Goal: Task Accomplishment & Management: Use online tool/utility

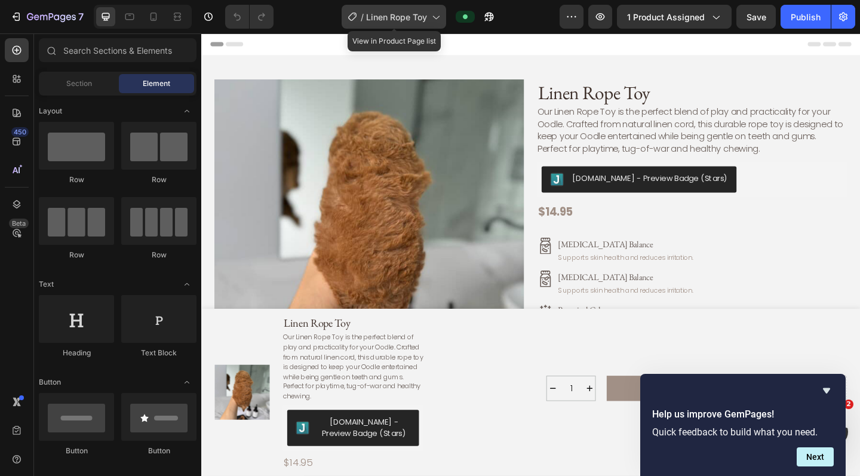
click at [430, 14] on icon at bounding box center [436, 17] width 12 height 12
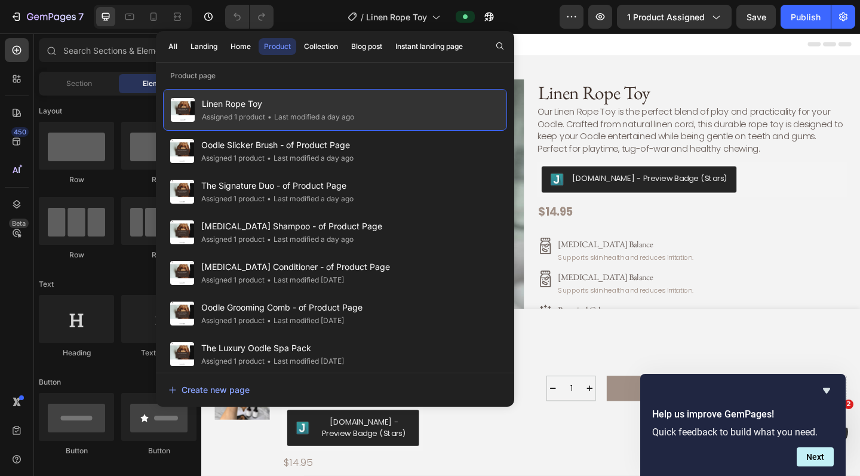
click at [359, 103] on div "Linen Rope Toy Assigned 1 product • Last modified a day ago" at bounding box center [335, 110] width 344 height 42
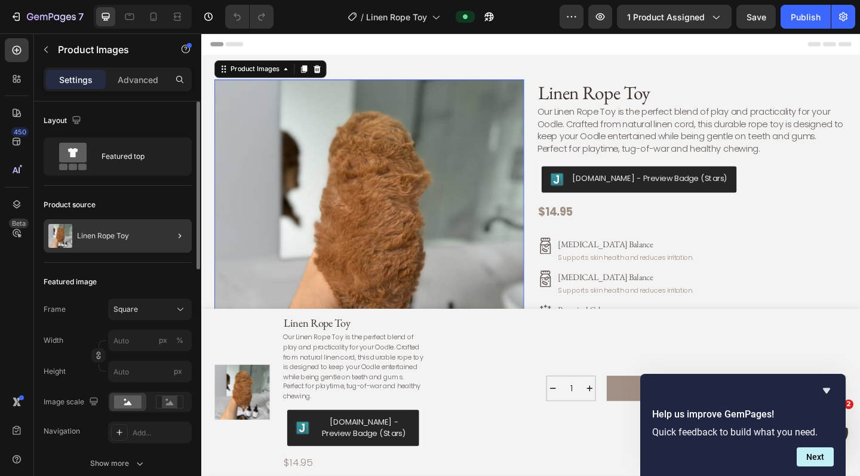
click at [163, 234] on div at bounding box center [174, 235] width 33 height 33
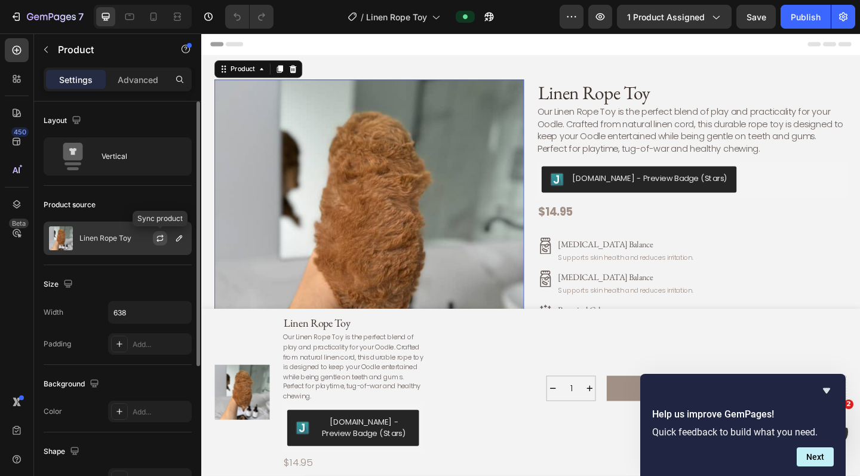
click at [161, 235] on icon "button" at bounding box center [160, 239] width 10 height 10
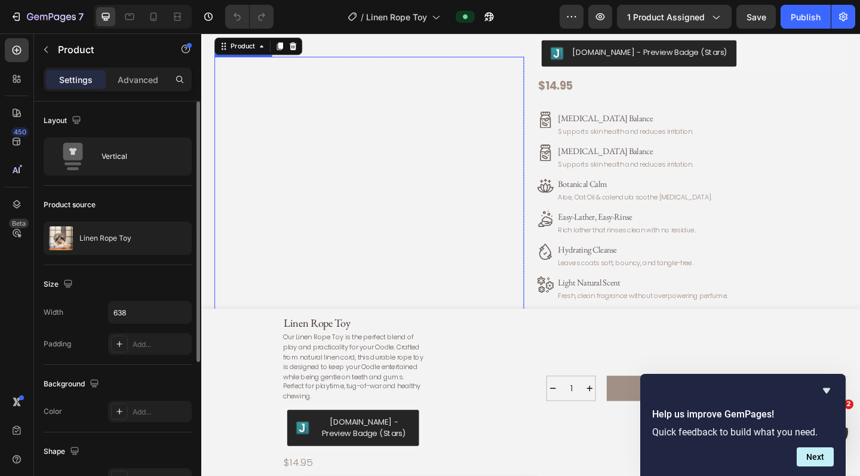
scroll to position [146, 0]
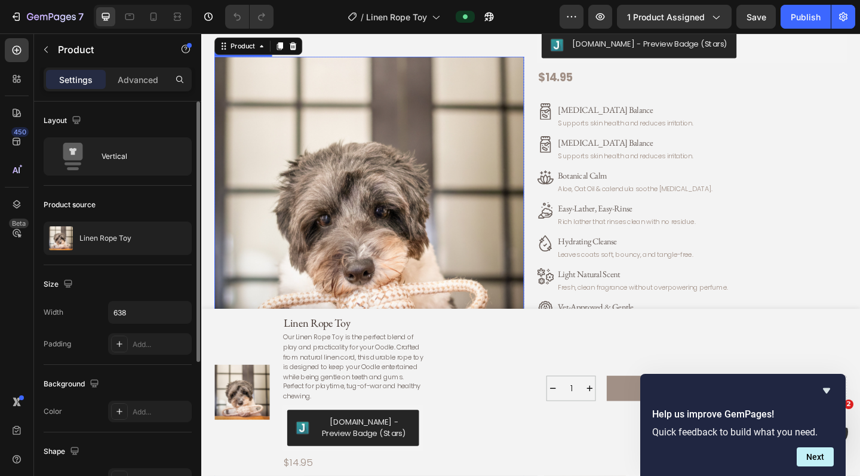
click at [352, 175] on img at bounding box center [384, 227] width 337 height 337
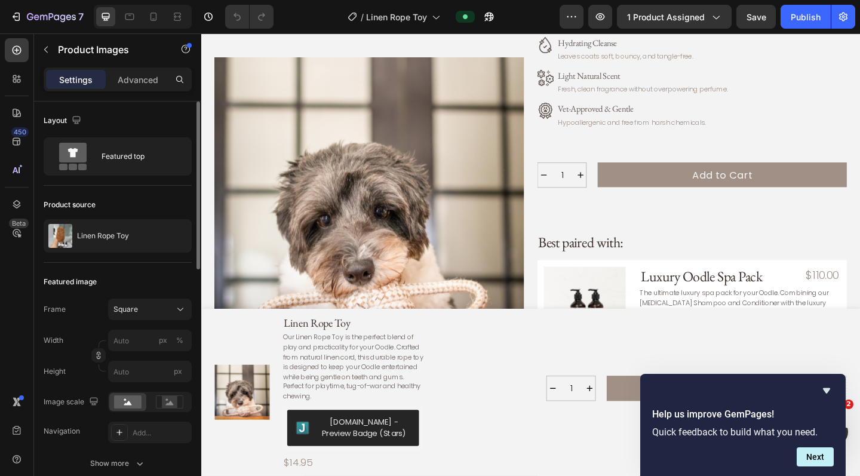
scroll to position [358, 0]
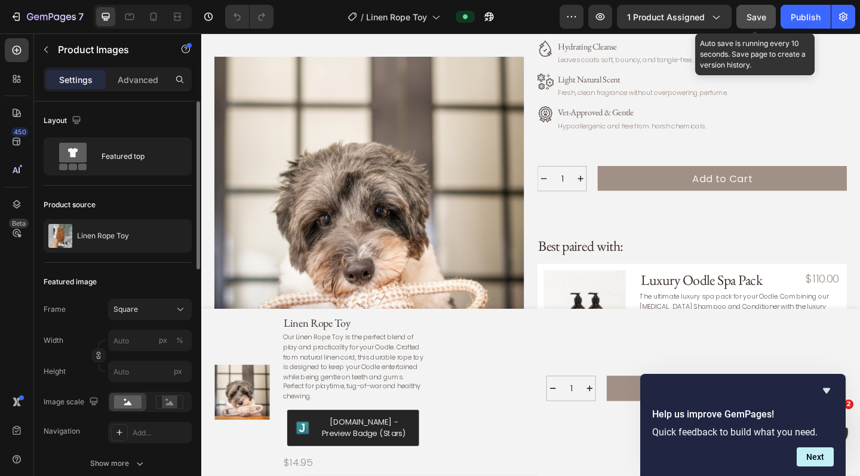
click at [639, 16] on span "Save" at bounding box center [757, 17] width 20 height 10
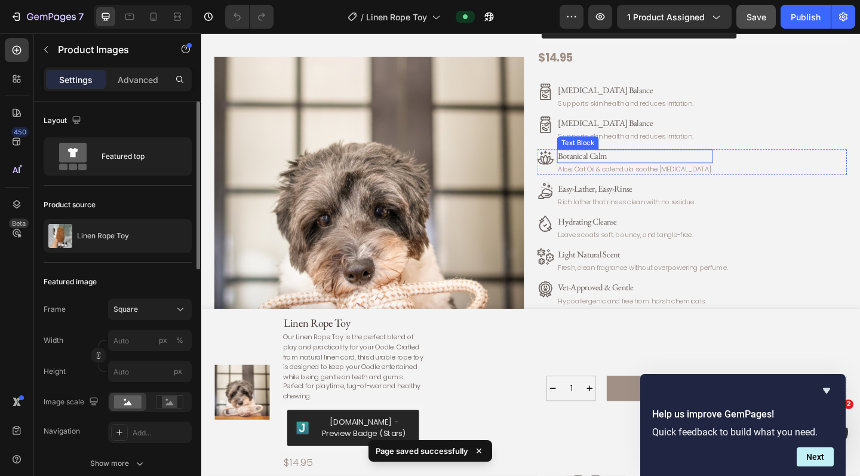
scroll to position [167, 0]
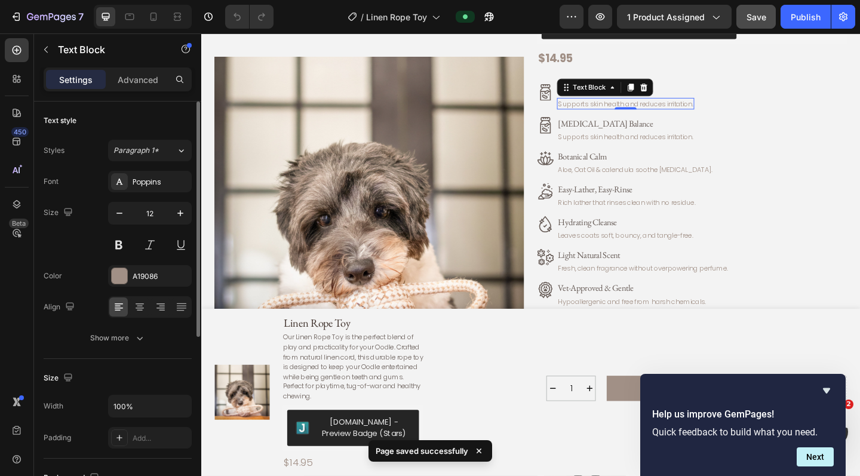
click at [639, 108] on p "Supports skin health and reduces irritation." at bounding box center [663, 110] width 147 height 10
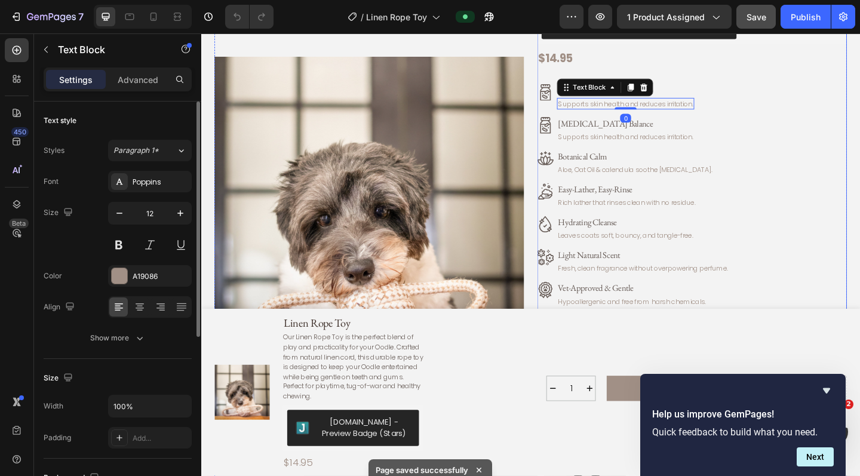
click at [639, 85] on div "Linen Rope Toy Product Title Our Linen Rope Toy is the perfect blend of play an…" at bounding box center [735, 163] width 337 height 492
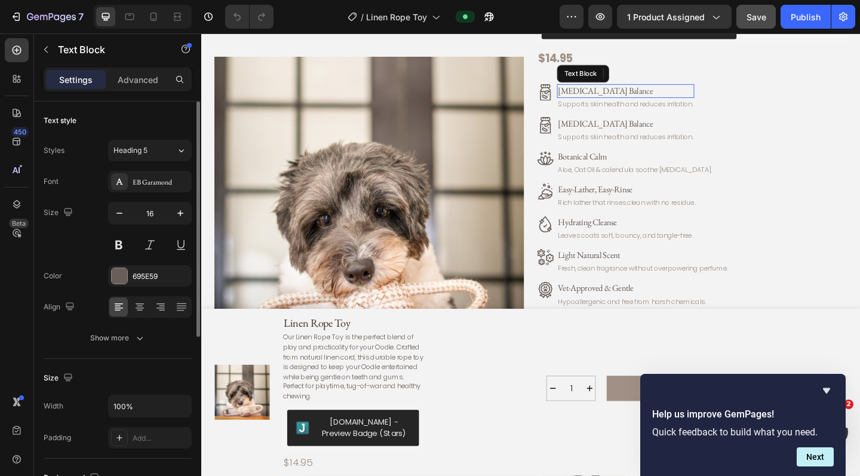
click at [639, 95] on p "[MEDICAL_DATA] Balance" at bounding box center [663, 96] width 147 height 13
click at [632, 94] on p "[MEDICAL_DATA] Balance" at bounding box center [663, 96] width 147 height 13
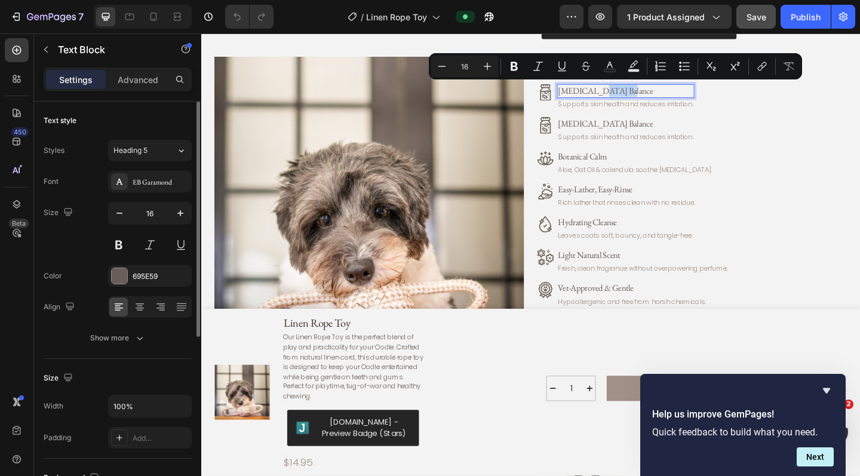
click at [632, 94] on p "[MEDICAL_DATA] Balance" at bounding box center [663, 96] width 147 height 13
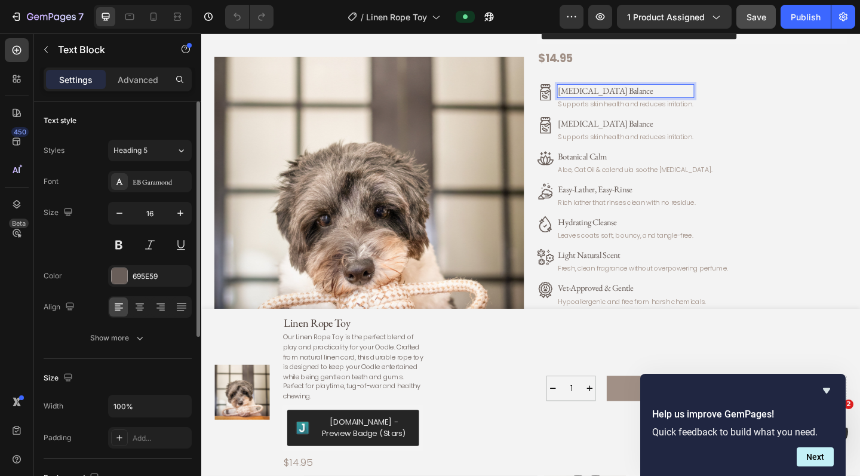
click at [639, 95] on p "[MEDICAL_DATA] Balance" at bounding box center [663, 96] width 147 height 13
click at [638, 108] on p "Supports skin health and reduces irritation." at bounding box center [663, 110] width 147 height 10
click at [638, 107] on p "Supports skin health and reduces irritation." at bounding box center [663, 110] width 147 height 10
click at [639, 109] on p "Supports skin health and reduces irritation." at bounding box center [663, 110] width 147 height 10
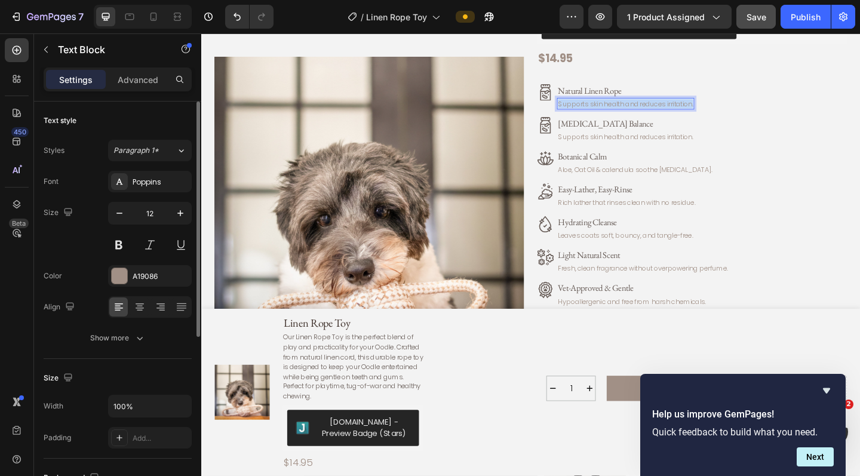
click at [639, 109] on p "Supports skin health and reduces irritation." at bounding box center [663, 110] width 147 height 10
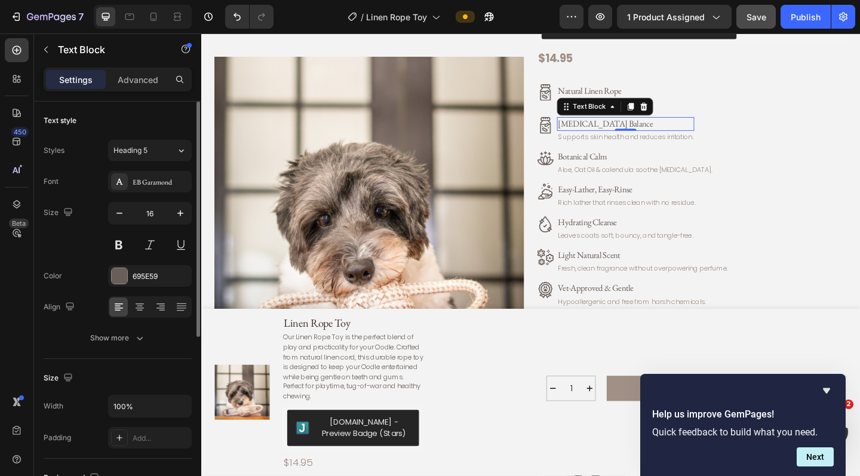
click at [639, 130] on p "[MEDICAL_DATA] Balance" at bounding box center [663, 132] width 147 height 13
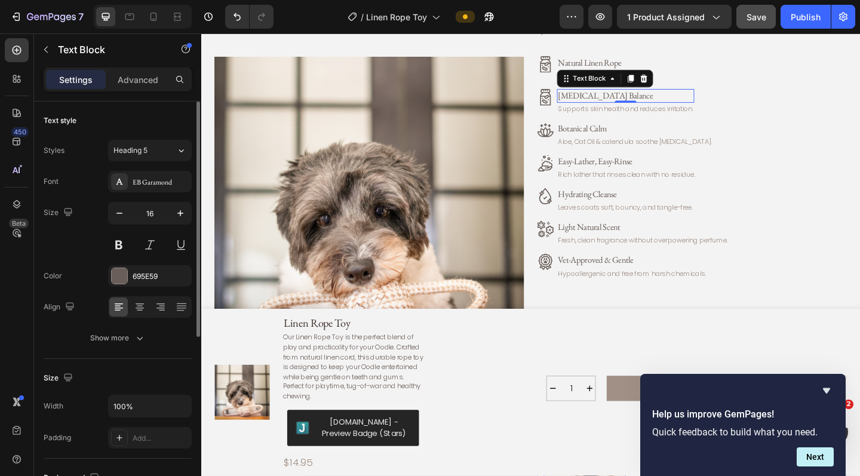
scroll to position [192, 0]
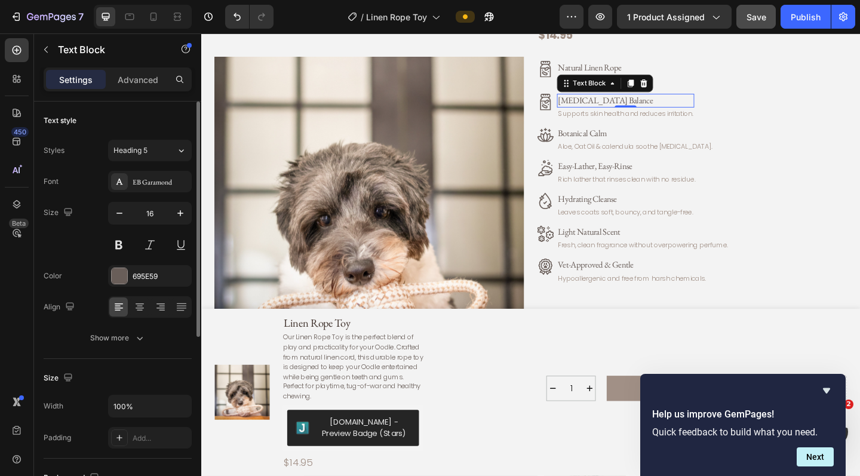
click at [639, 104] on p "[MEDICAL_DATA] Balance" at bounding box center [663, 106] width 147 height 13
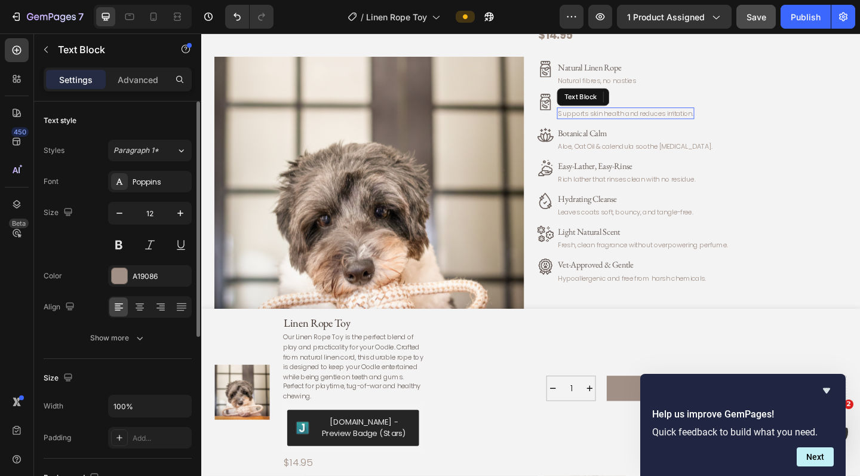
click at [639, 118] on p "Supports skin health and reduces irritation." at bounding box center [663, 120] width 147 height 10
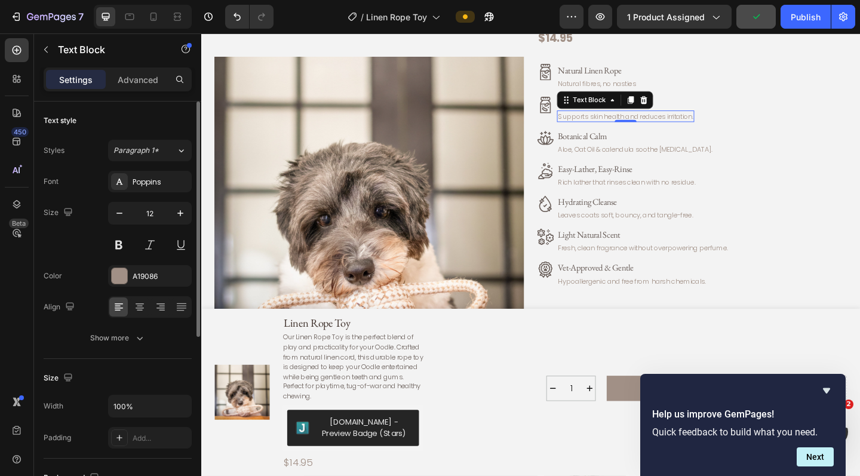
click at [639, 121] on p "Supports skin health and reduces irritation." at bounding box center [663, 124] width 147 height 10
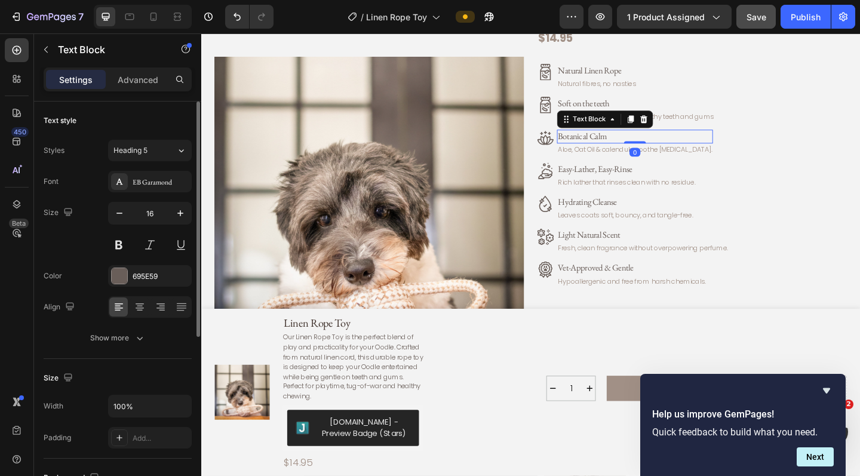
click at [629, 145] on p "Botanical Calm" at bounding box center [673, 146] width 167 height 13
click at [620, 142] on p "Botanical Calm" at bounding box center [673, 146] width 167 height 13
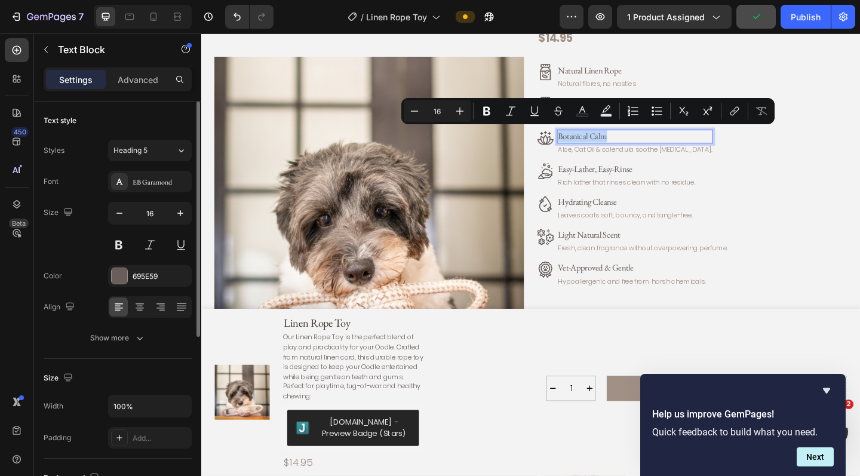
click at [620, 142] on p "Botanical Calm" at bounding box center [673, 146] width 167 height 13
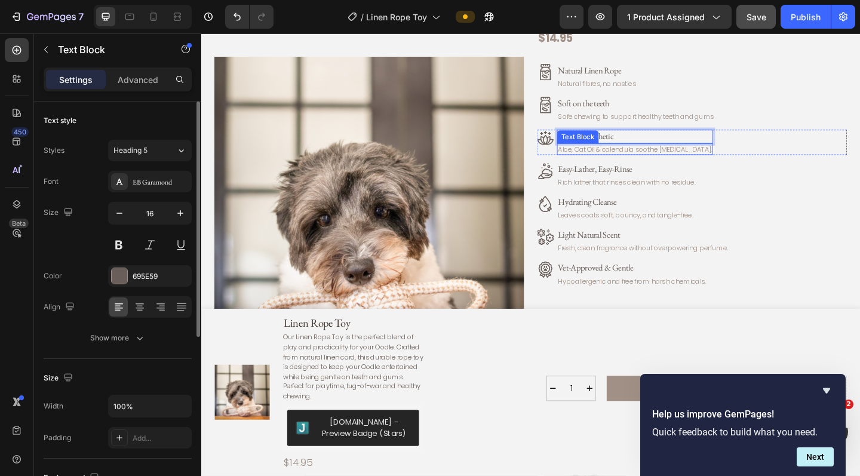
click at [635, 160] on p "Aloe, Oat Oil & calendula soothe [MEDICAL_DATA]." at bounding box center [673, 160] width 167 height 10
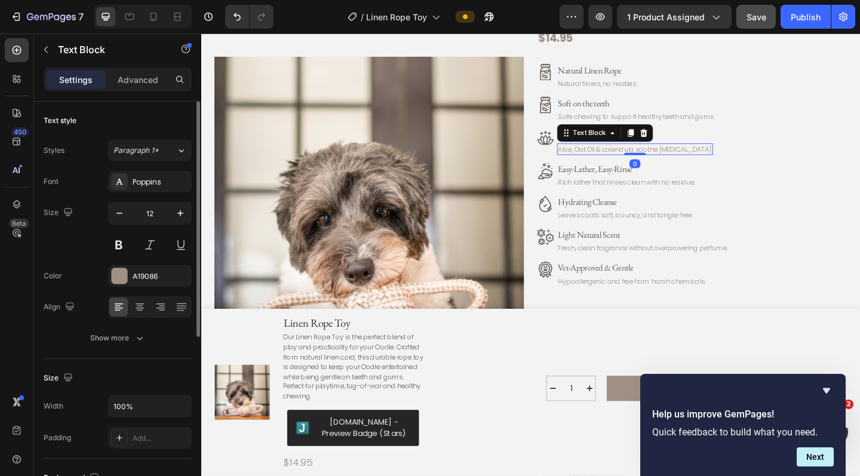
click at [635, 160] on p "Aloe, Oat Oil & calendula soothe [MEDICAL_DATA]." at bounding box center [673, 160] width 167 height 10
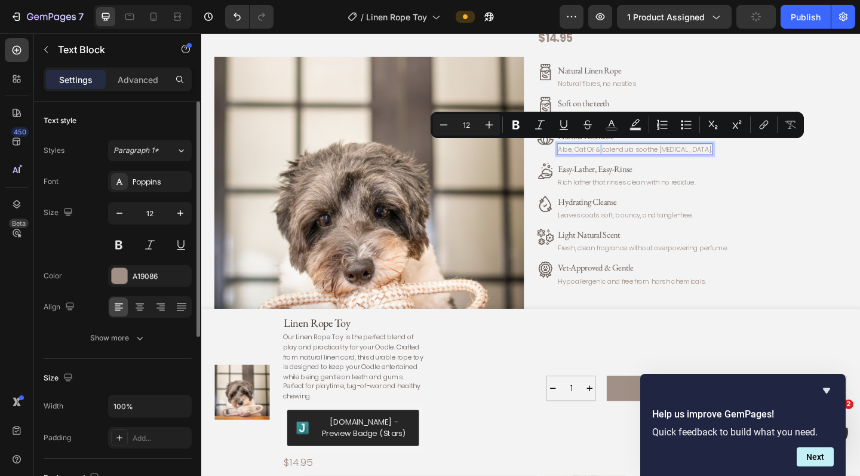
click at [637, 157] on p "Aloe, Oat Oil & calendula soothe [MEDICAL_DATA]." at bounding box center [673, 160] width 167 height 10
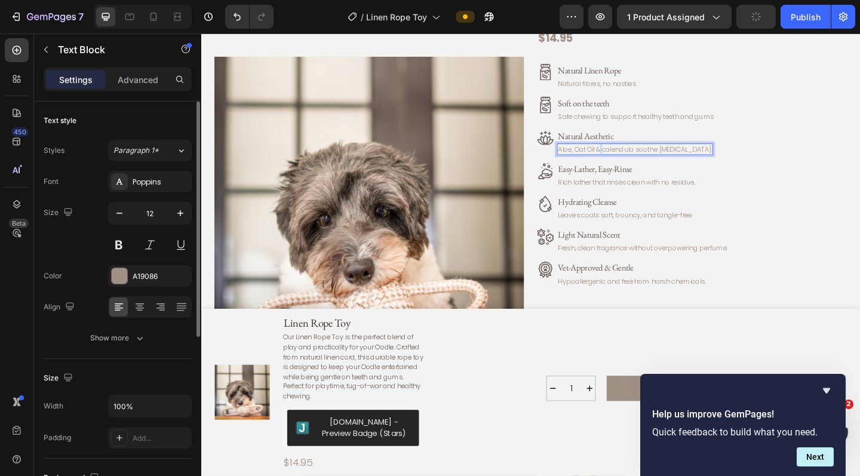
click at [637, 157] on p "Aloe, Oat Oil & calendula soothe [MEDICAL_DATA]." at bounding box center [673, 160] width 167 height 10
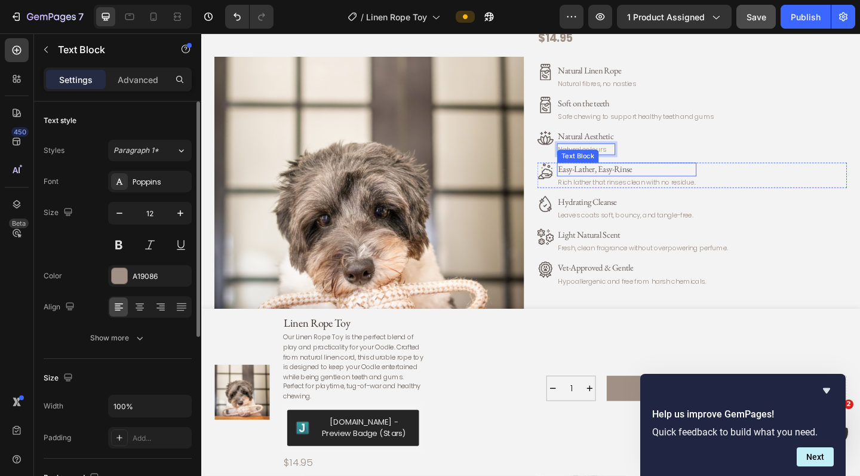
click at [639, 177] on p "Easy-Lather, Easy-Rinse" at bounding box center [664, 182] width 149 height 13
click at [639, 191] on p "Rich lather that rinses clean with no residue." at bounding box center [664, 196] width 149 height 10
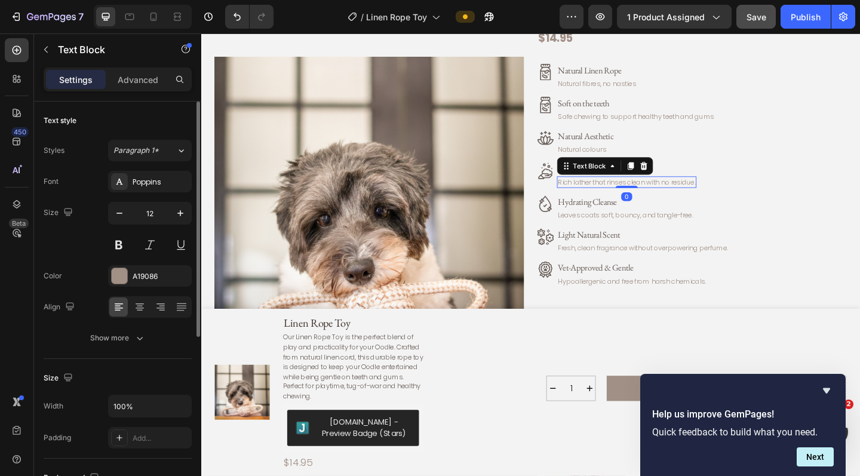
click at [639, 191] on p "Rich lather that rinses clean with no residue." at bounding box center [664, 196] width 149 height 10
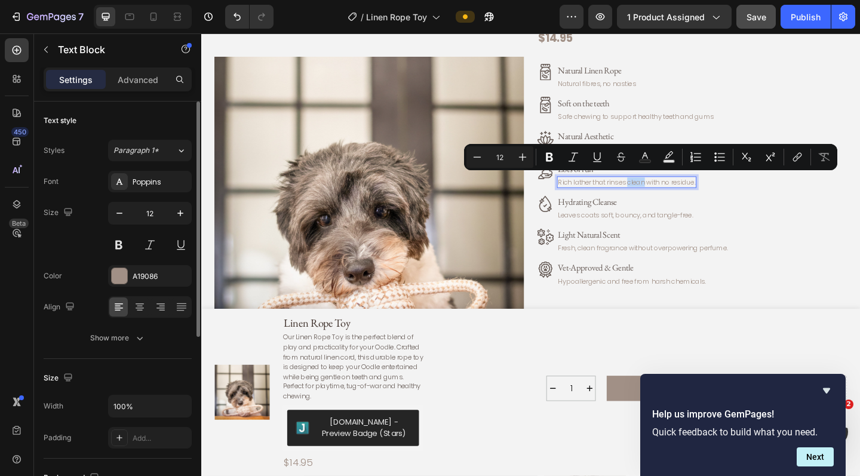
click at [639, 191] on p "Rich lather that rinses clean with no residue." at bounding box center [664, 196] width 149 height 10
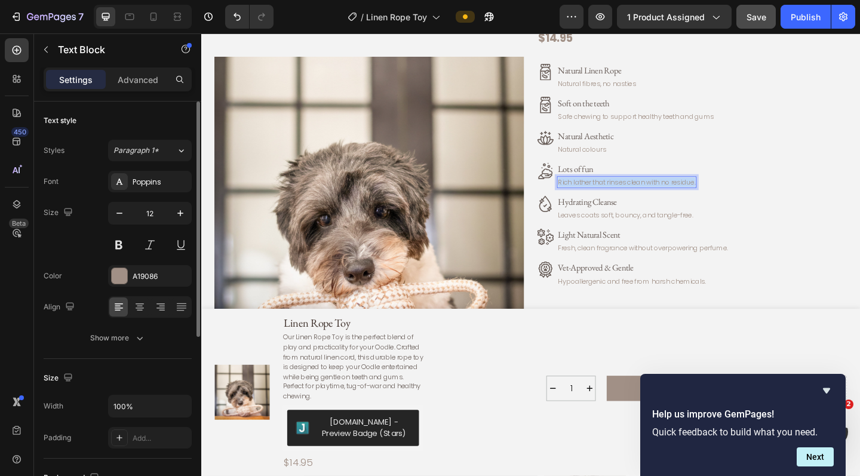
click at [639, 191] on p "Rich lather that rinses clean with no residue." at bounding box center [664, 196] width 149 height 10
click at [639, 212] on p "Hydrating Cleanse" at bounding box center [663, 218] width 147 height 13
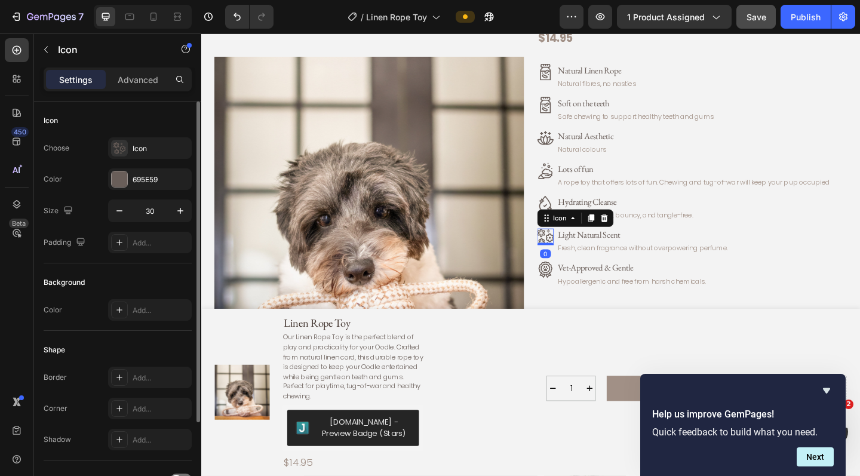
click at [579, 252] on icon at bounding box center [576, 255] width 18 height 18
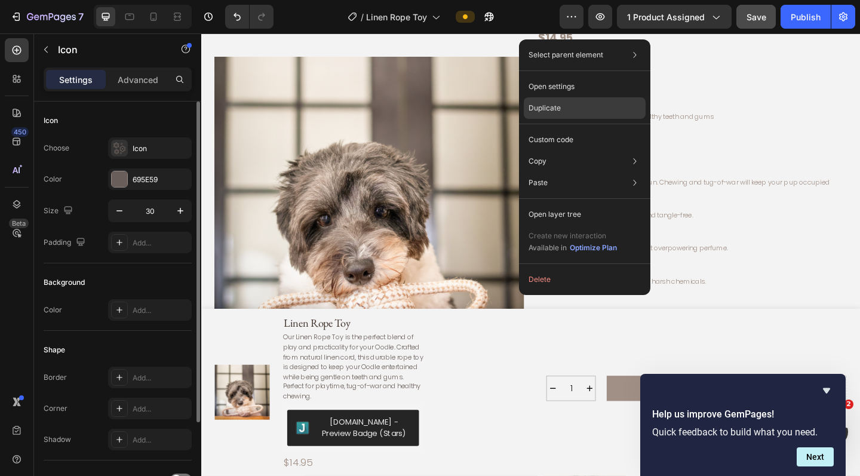
click at [577, 108] on div "Duplicate" at bounding box center [585, 108] width 122 height 22
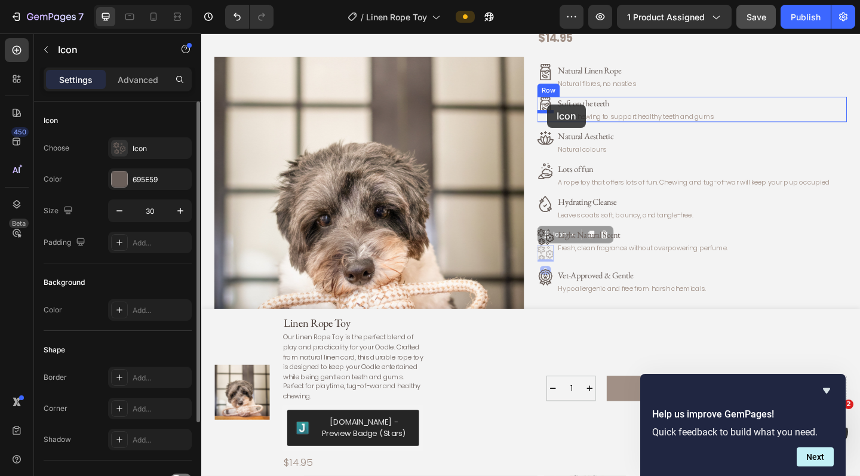
drag, startPoint x: 577, startPoint y: 268, endPoint x: 578, endPoint y: 111, distance: 157.8
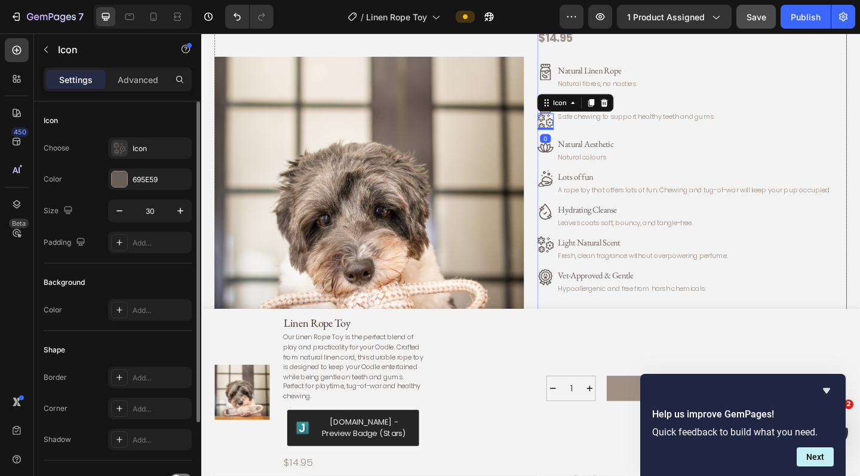
click at [639, 177] on div "Linen Rope Toy Product Title Our Linen Rope Toy is the perfect blend of play an…" at bounding box center [735, 145] width 337 height 500
click at [574, 108] on icon at bounding box center [576, 112] width 18 height 18
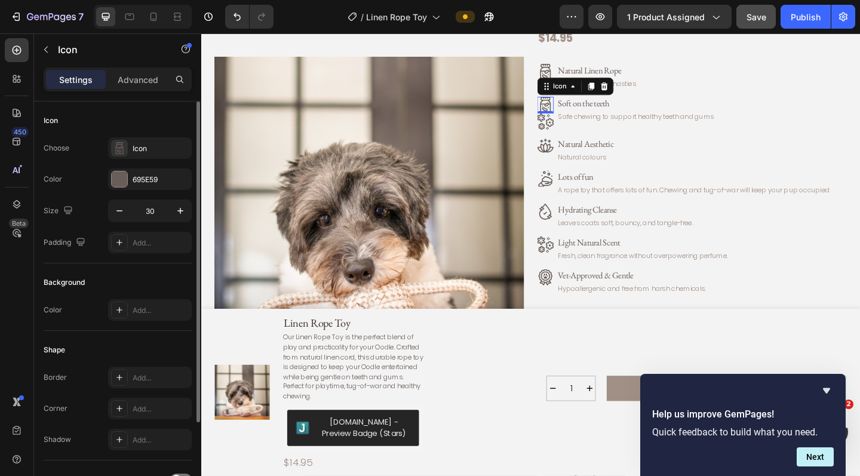
click at [578, 132] on div "0" at bounding box center [576, 130] width 12 height 10
click at [583, 122] on icon at bounding box center [576, 130] width 18 height 18
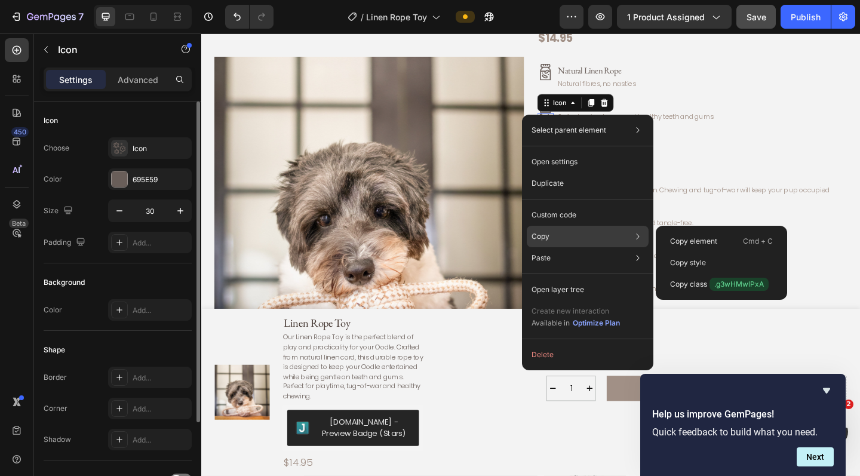
click at [545, 235] on p "Copy" at bounding box center [541, 236] width 18 height 11
click at [639, 243] on p "Copy element" at bounding box center [693, 241] width 47 height 11
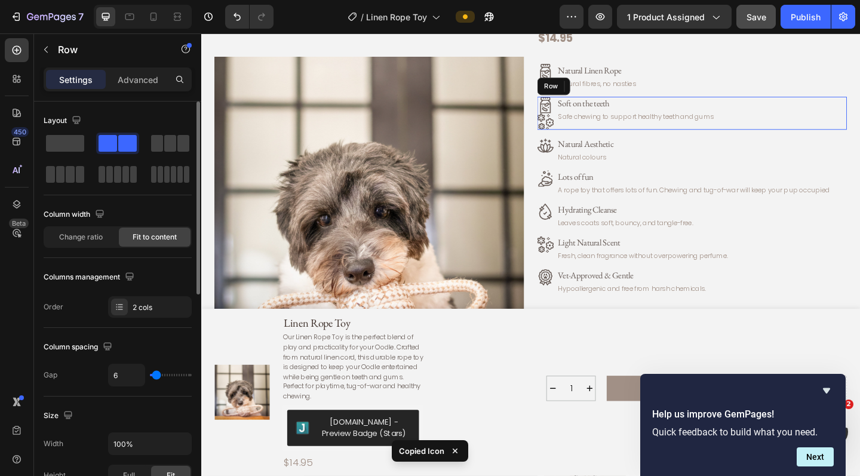
click at [639, 132] on div "Soft on the teeth Text Block Safe chewing to support healthy teeth and gums Tex…" at bounding box center [675, 121] width 172 height 36
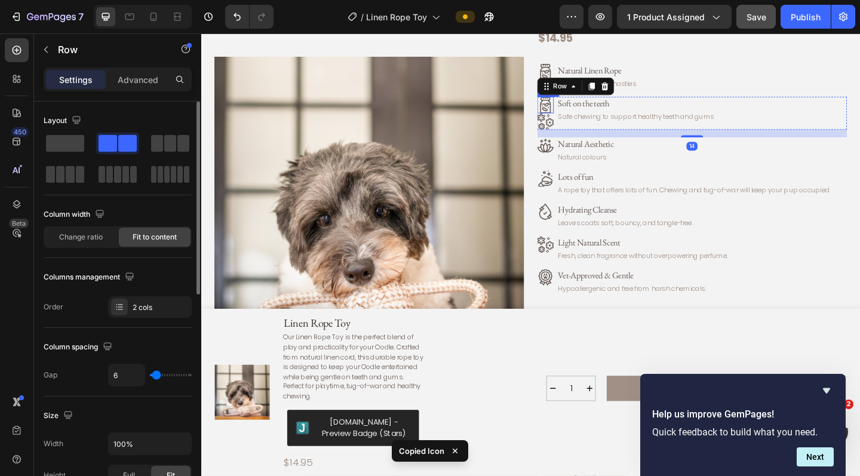
click at [575, 110] on icon at bounding box center [575, 112] width 11 height 18
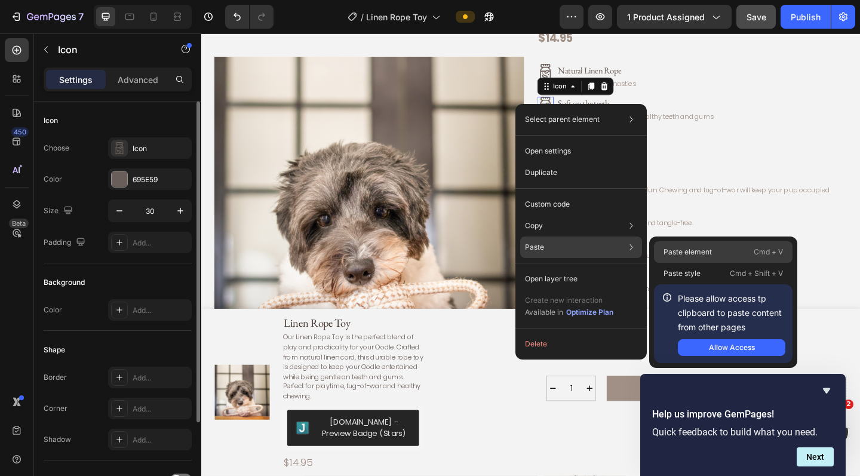
click at [639, 253] on p "Paste element" at bounding box center [688, 252] width 48 height 11
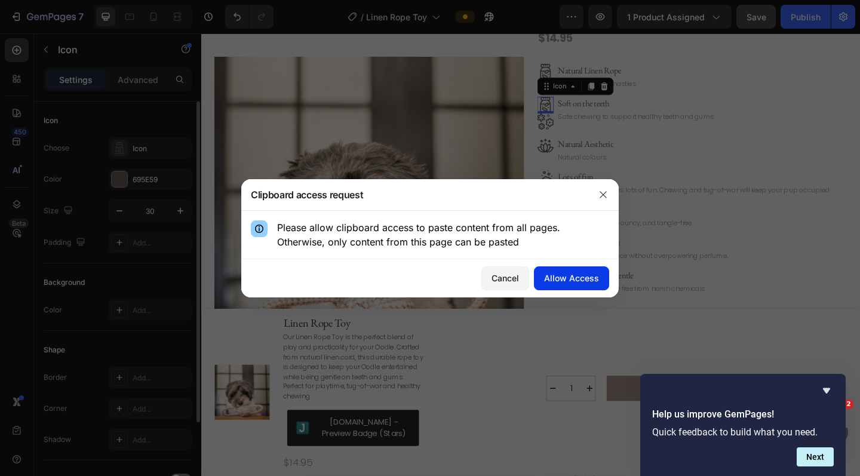
click at [585, 275] on div "Allow Access" at bounding box center [571, 278] width 55 height 13
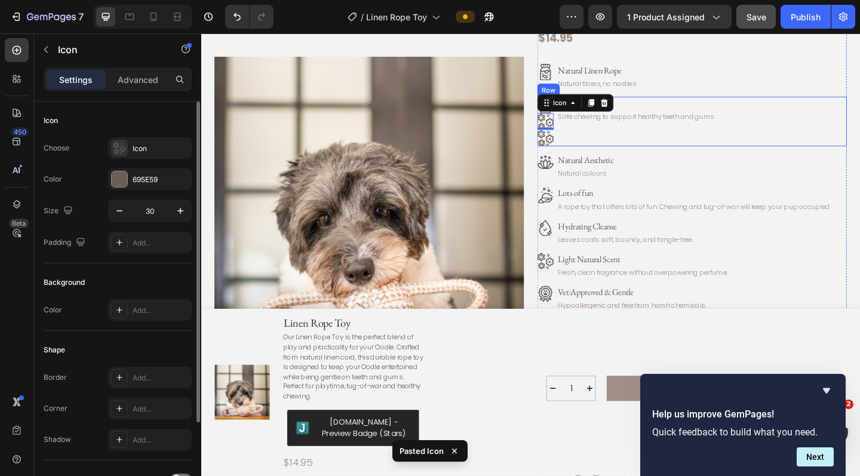
click at [635, 142] on div "Soft on the teeth Text Block Safe chewing to support healthy teeth and gums Tex…" at bounding box center [675, 130] width 172 height 54
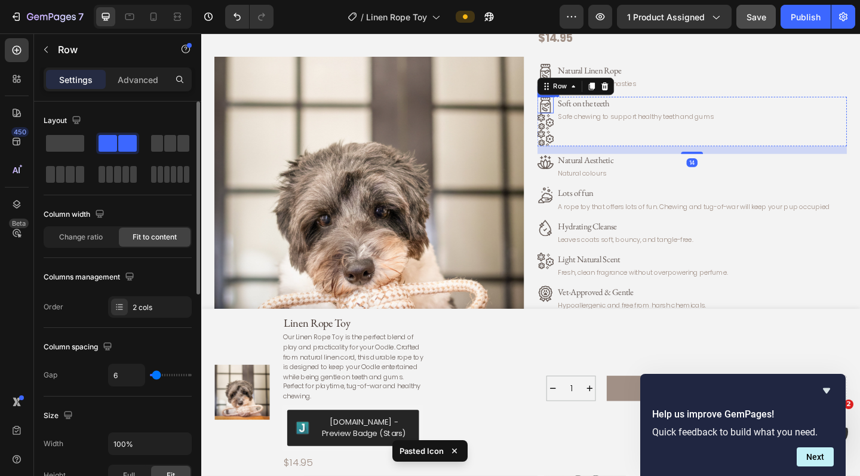
click at [578, 109] on icon at bounding box center [576, 112] width 18 height 18
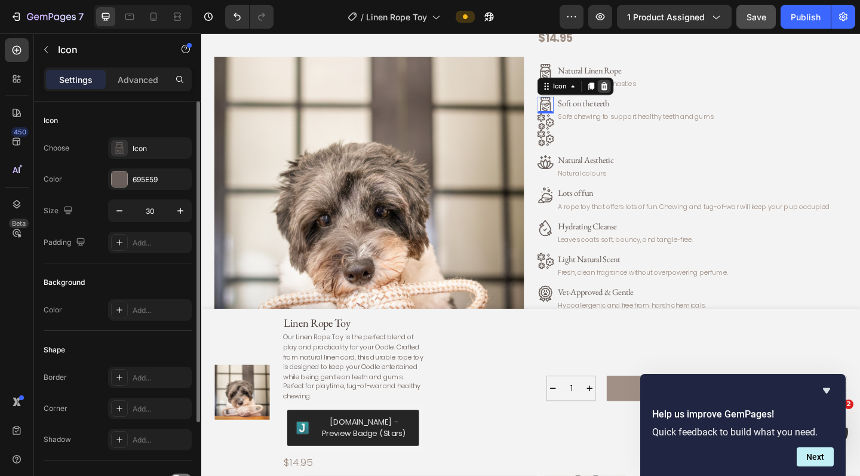
click at [639, 91] on icon at bounding box center [640, 92] width 10 height 10
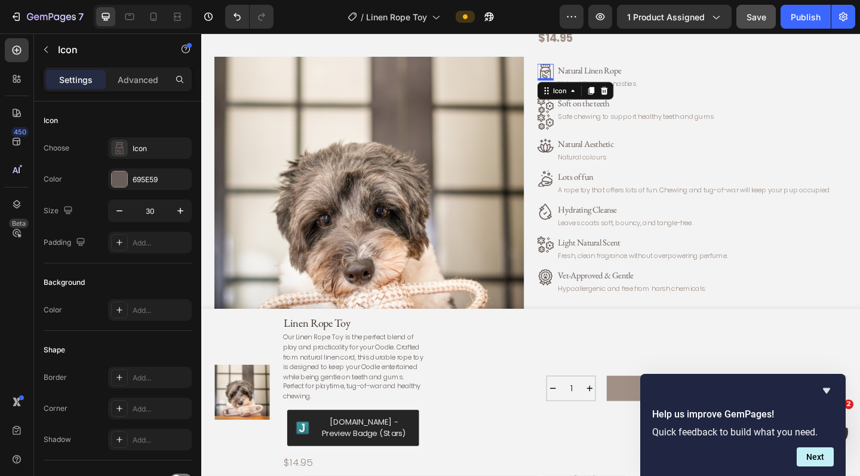
click at [574, 71] on icon at bounding box center [576, 76] width 18 height 18
click at [639, 93] on icon at bounding box center [640, 96] width 8 height 8
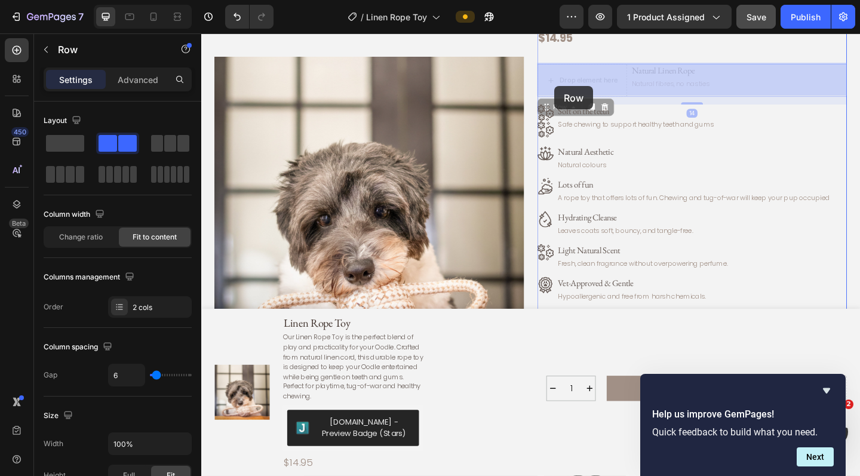
drag, startPoint x: 581, startPoint y: 114, endPoint x: 586, endPoint y: 91, distance: 23.7
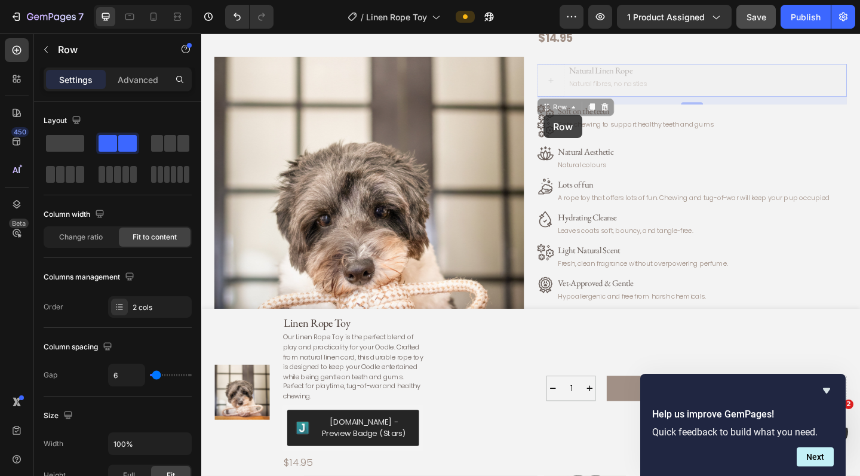
click at [574, 122] on div "Linen Rope Toy Product Title Our Linen Rope Toy is the perfect blend of play an…" at bounding box center [735, 149] width 337 height 509
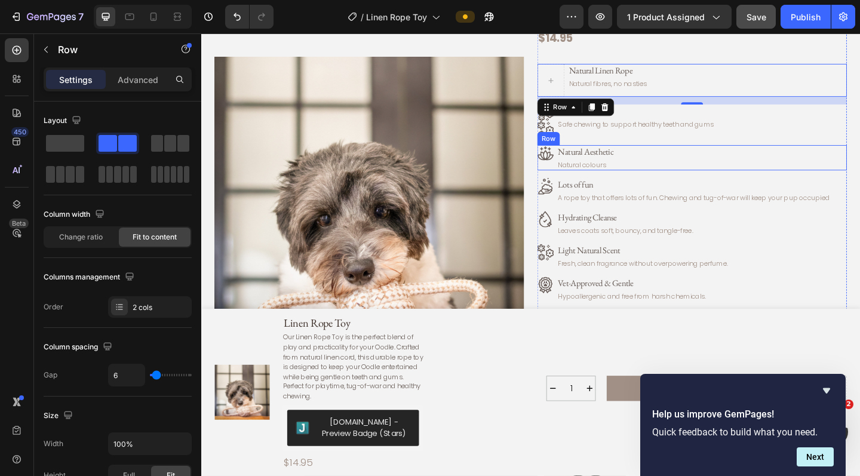
click at [639, 171] on div "Icon Natural Aesthetic Text Block Natural colours Text Block Row" at bounding box center [735, 168] width 337 height 27
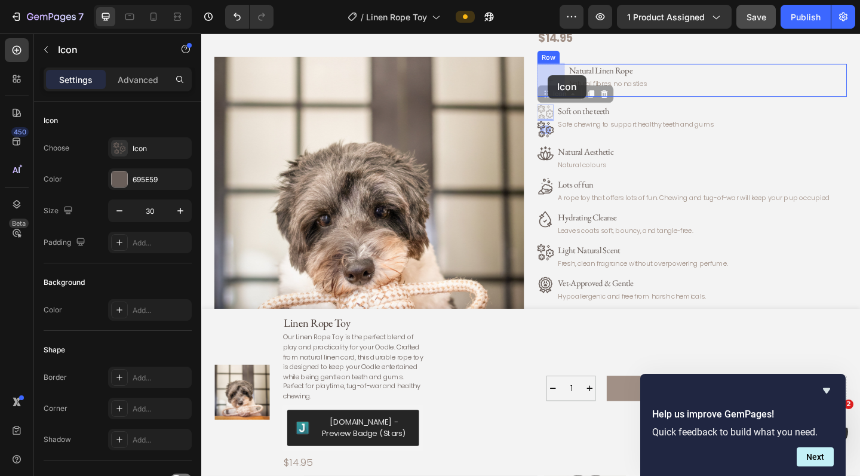
drag, startPoint x: 580, startPoint y: 120, endPoint x: 578, endPoint y: 79, distance: 40.1
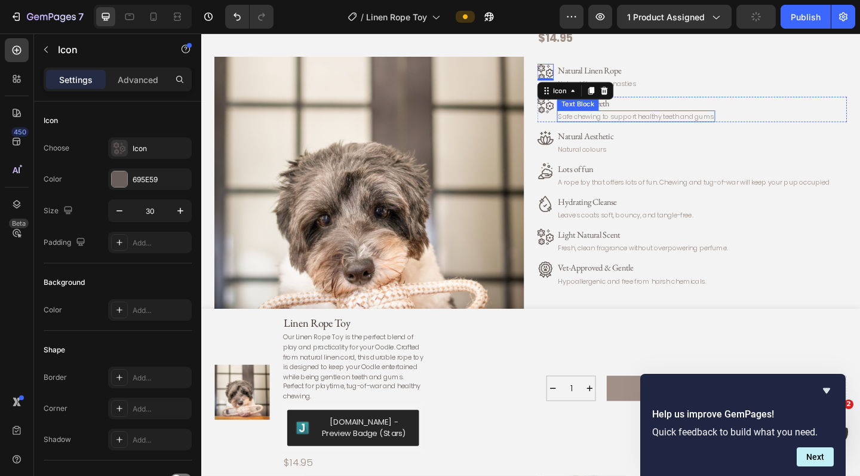
click at [639, 139] on div "Icon Natural Aesthetic Text Block Natural colours Text Block Row" at bounding box center [735, 152] width 337 height 27
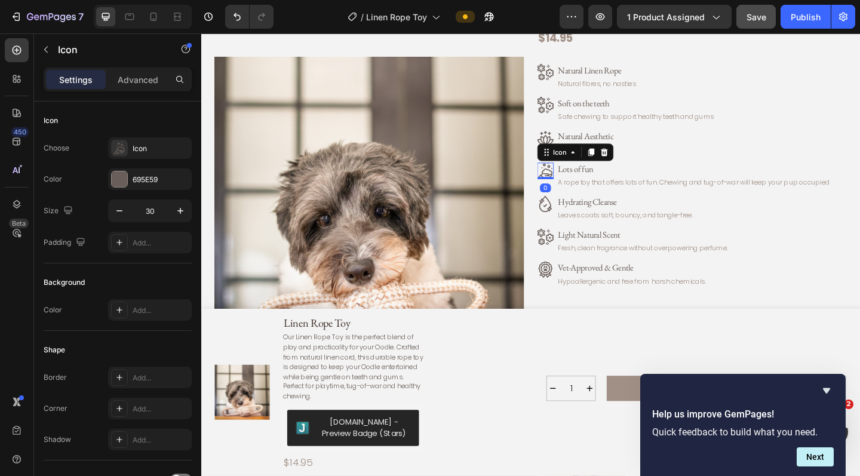
click at [578, 182] on icon at bounding box center [576, 183] width 18 height 18
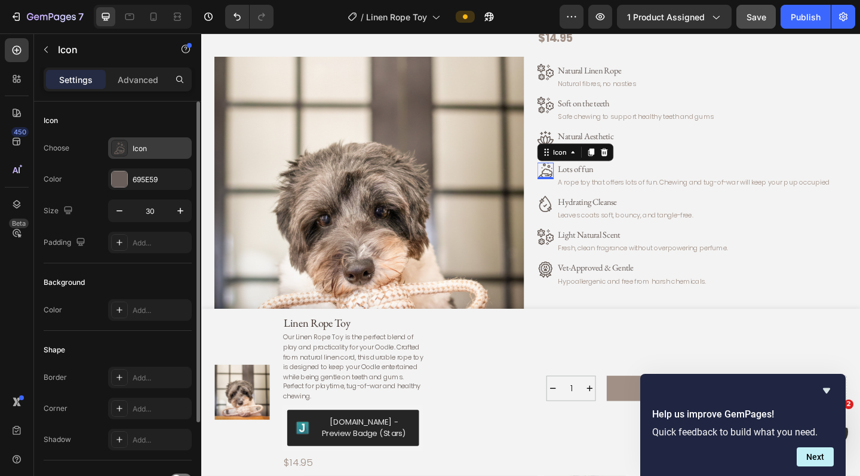
click at [142, 147] on div "Icon" at bounding box center [161, 148] width 56 height 11
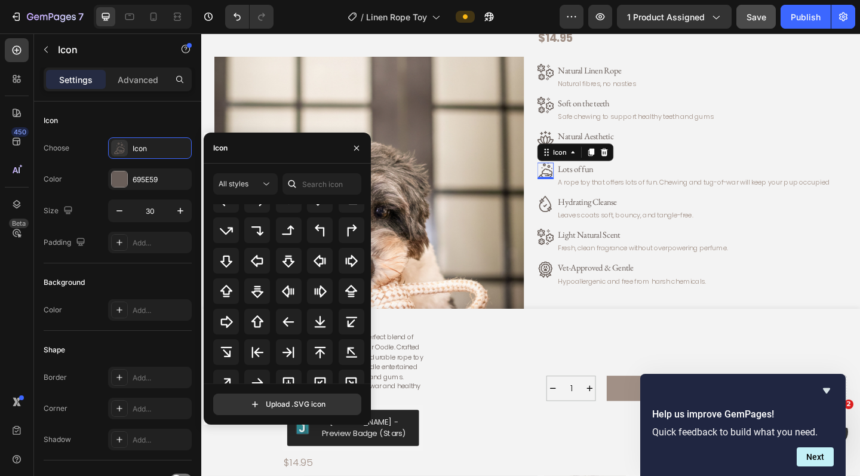
scroll to position [436, 0]
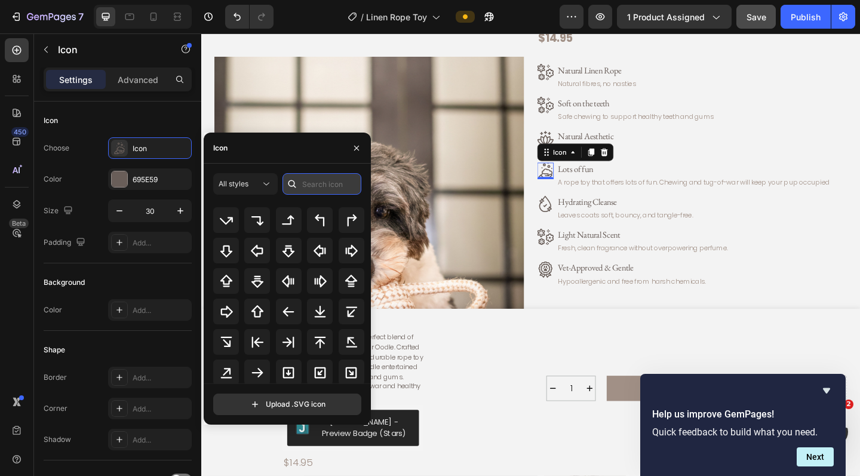
click at [321, 185] on input "text" at bounding box center [322, 184] width 79 height 22
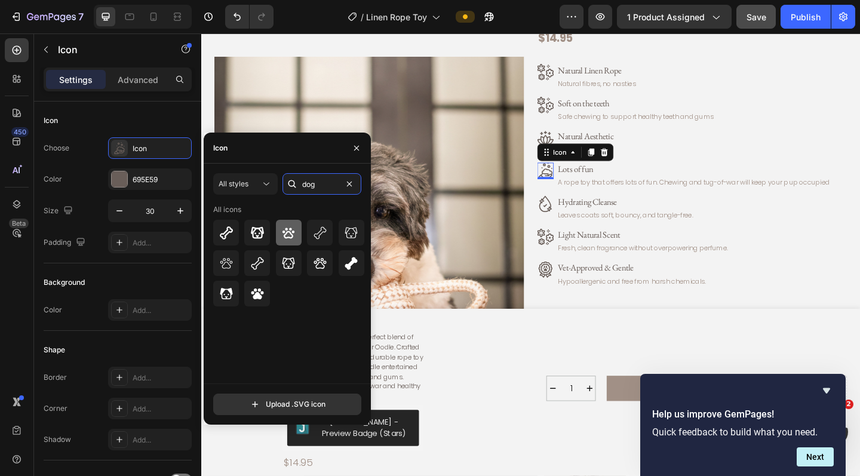
type input "dog"
click at [286, 234] on icon at bounding box center [289, 233] width 12 height 11
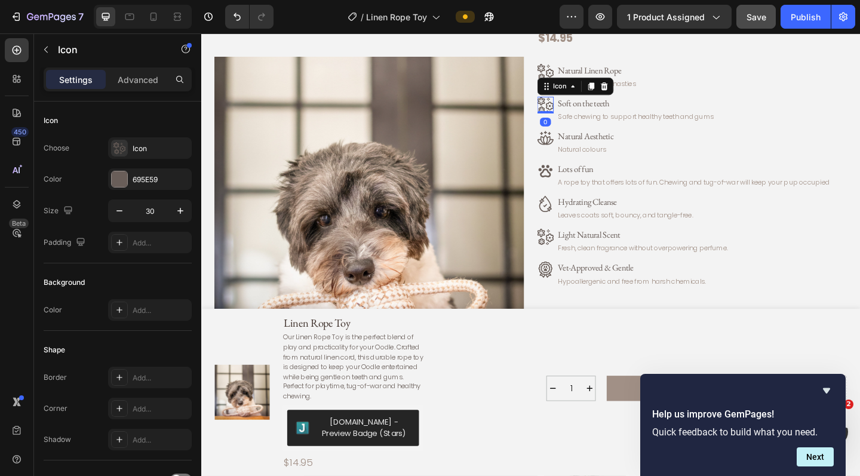
click at [578, 109] on icon at bounding box center [581, 113] width 8 height 10
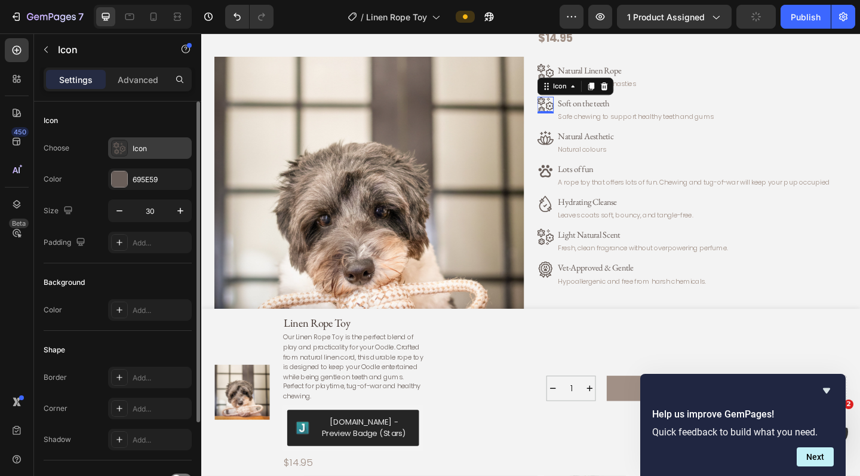
click at [163, 149] on div "Icon" at bounding box center [161, 148] width 56 height 11
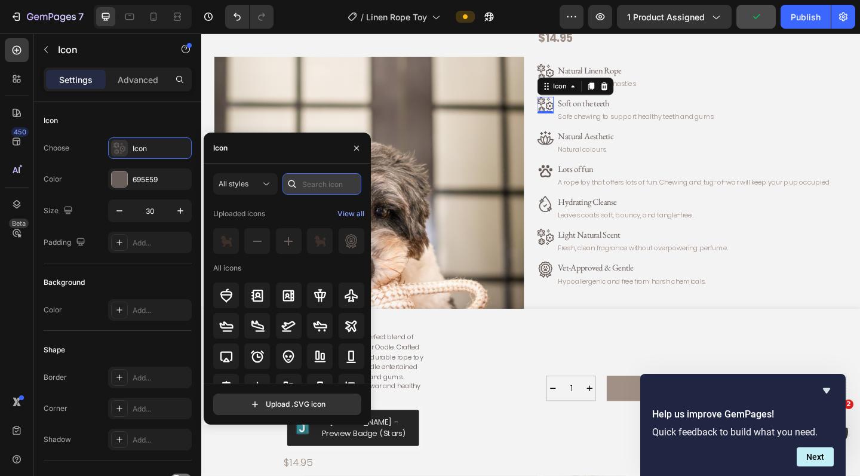
click at [329, 185] on input "text" at bounding box center [322, 184] width 79 height 22
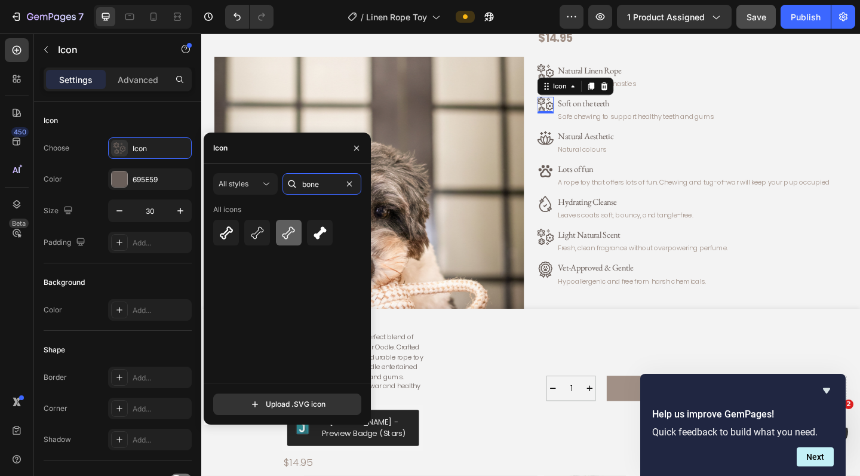
type input "bone"
click at [292, 233] on icon at bounding box center [288, 233] width 14 height 14
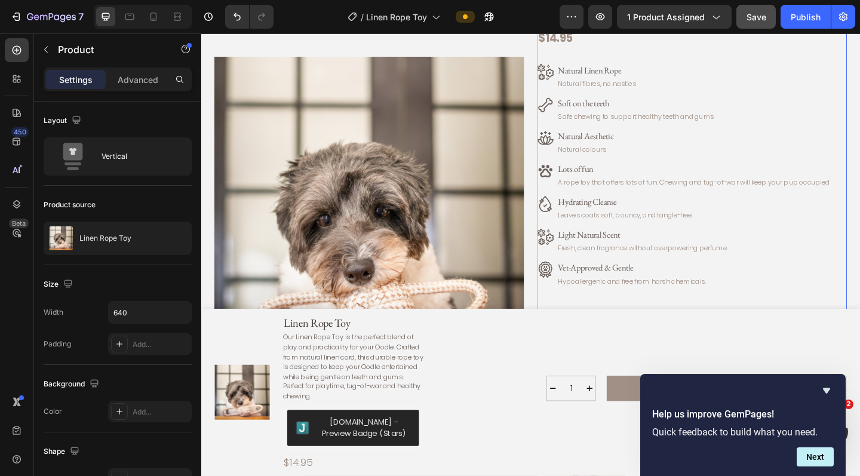
click at [639, 235] on div "Linen Rope Toy Product Title Our Linen Rope Toy is the perfect blend of play an…" at bounding box center [735, 141] width 337 height 492
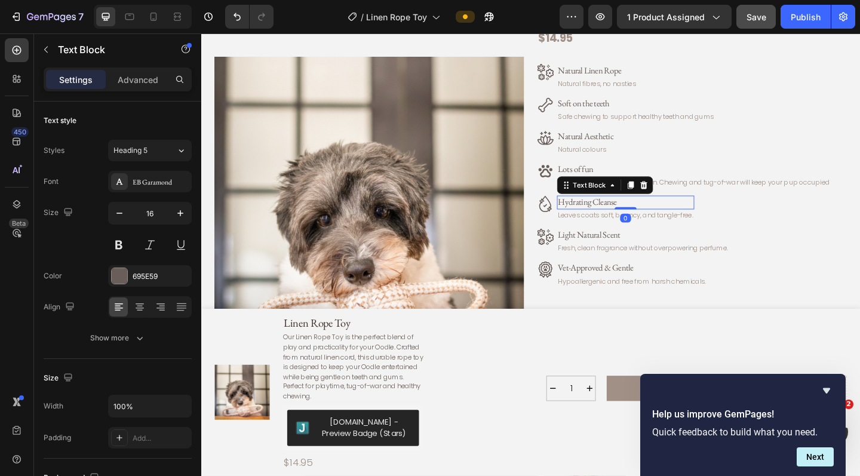
click at [633, 213] on p "Hydrating Cleanse" at bounding box center [663, 218] width 147 height 13
click at [639, 220] on div "Icon Hydrating Cleanse Text Block 0 Leaves coats soft, bouncy, and tangle-free.…" at bounding box center [735, 223] width 337 height 27
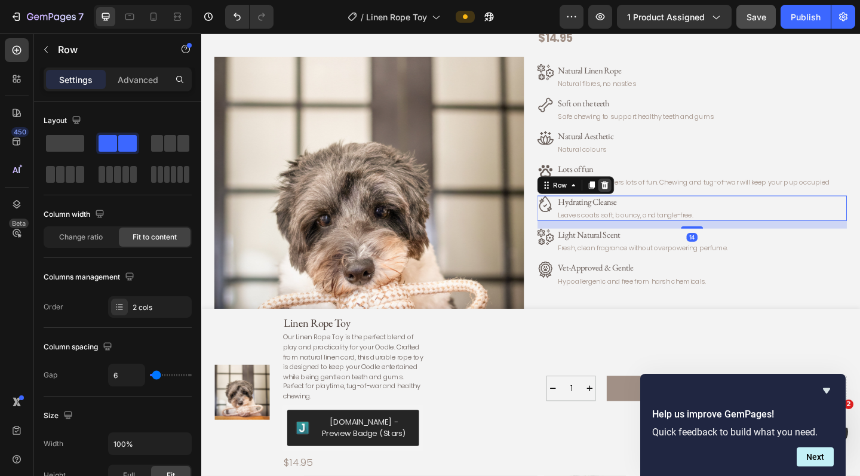
click at [639, 197] on icon at bounding box center [641, 199] width 8 height 8
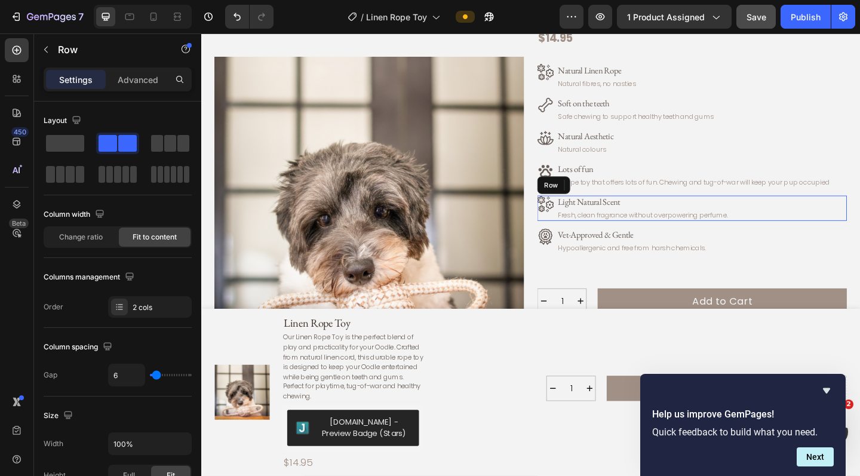
click at [639, 224] on div "Icon Light Natural Scent Text Block Fresh, clean fragrance without overpowering…" at bounding box center [735, 223] width 337 height 27
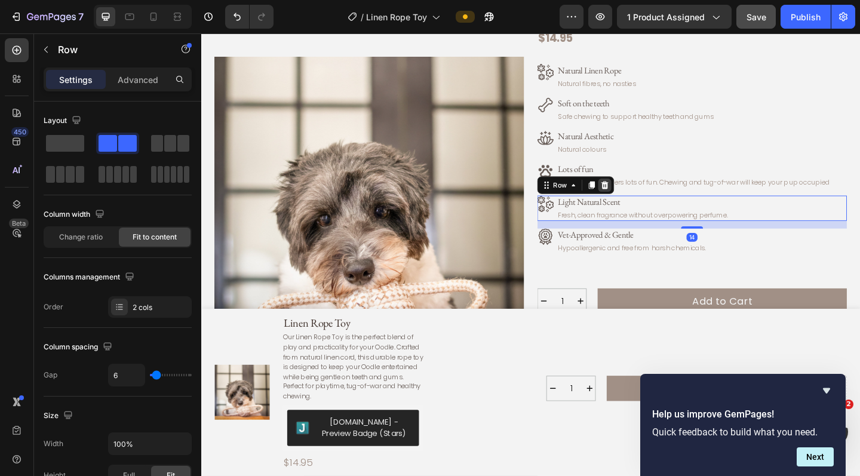
click at [639, 195] on icon at bounding box center [641, 199] width 8 height 8
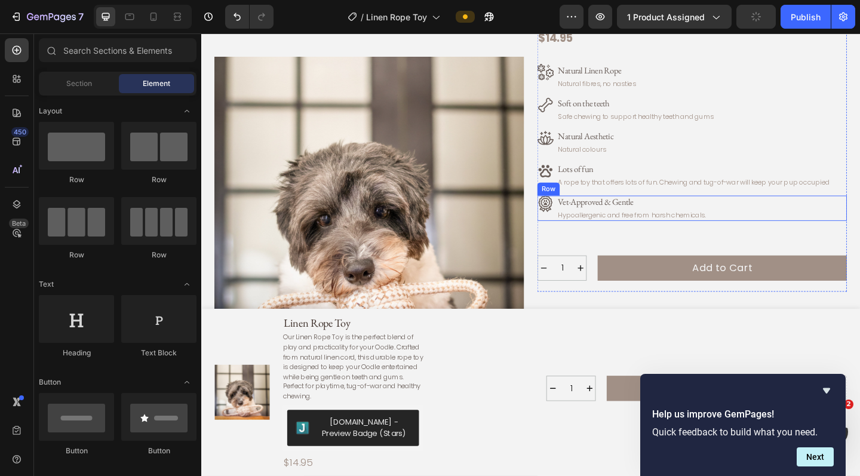
click at [639, 226] on div "Icon Vet-Approved & Gentle Text Block Hypoallergenic and free from harsh chemic…" at bounding box center [735, 223] width 337 height 27
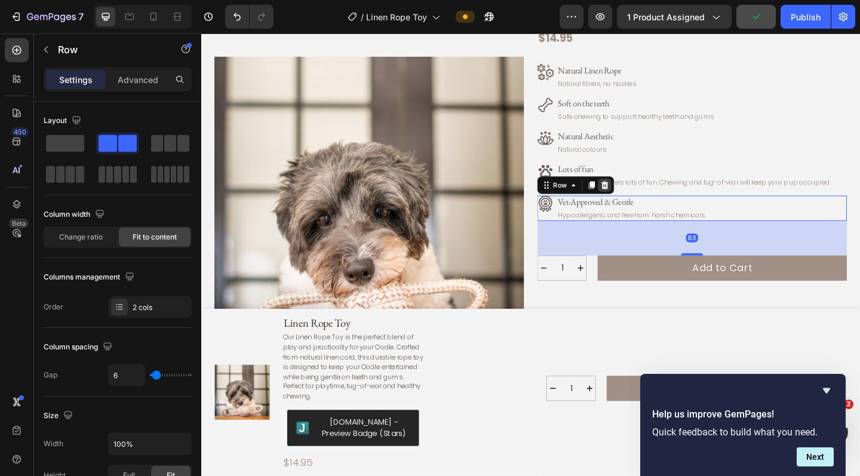
click at [639, 195] on icon at bounding box center [641, 199] width 8 height 8
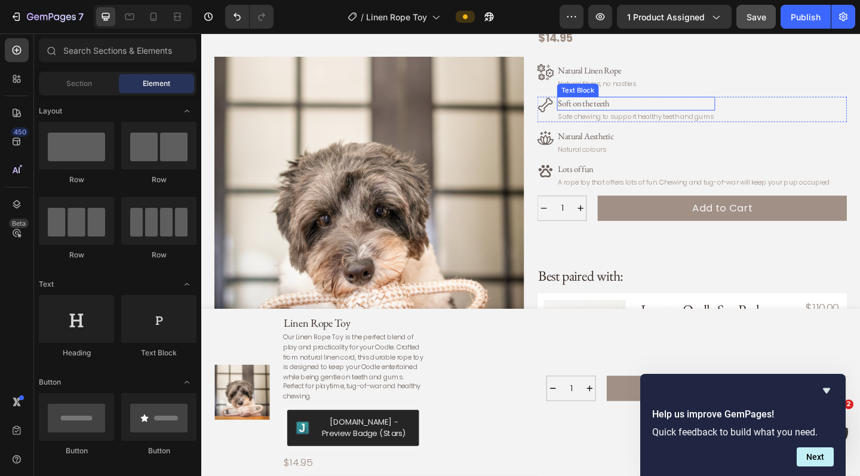
click at [639, 109] on p "Soft on the teeth" at bounding box center [675, 110] width 170 height 13
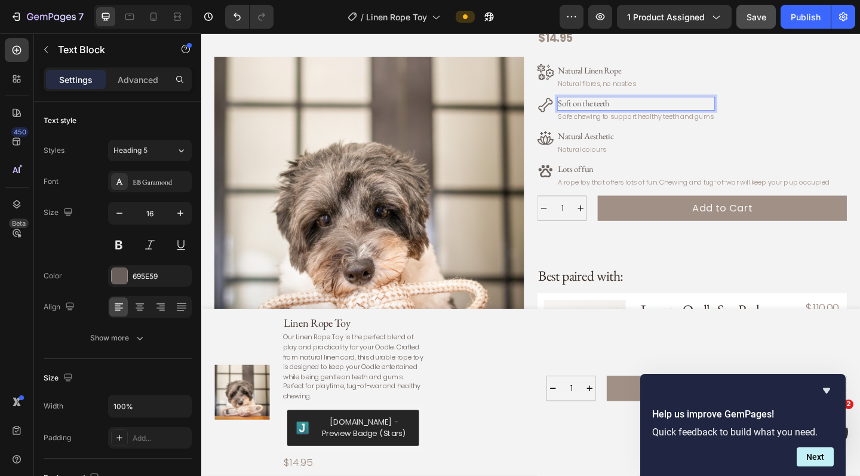
click at [604, 106] on p "Soft on the teeth" at bounding box center [675, 110] width 170 height 13
click at [633, 108] on p "Gentle on the teeth" at bounding box center [675, 110] width 170 height 13
click at [637, 109] on p "Gentle on the teeth" at bounding box center [675, 110] width 170 height 13
click at [639, 104] on p "Gentle on teeth" at bounding box center [675, 110] width 170 height 13
click at [629, 109] on p "Gentle on teeth" at bounding box center [675, 110] width 170 height 13
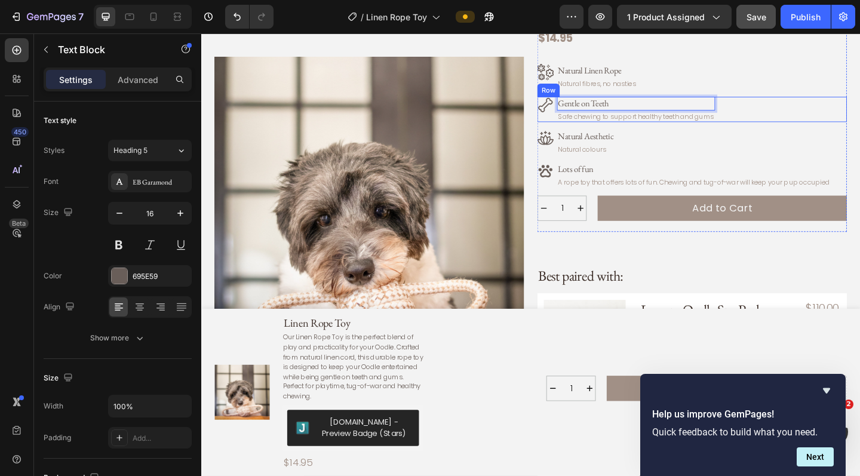
click at [639, 108] on div "Icon Gentle on Teeth Text Block 0 Safe chewing to support healthy teeth and gum…" at bounding box center [735, 116] width 337 height 27
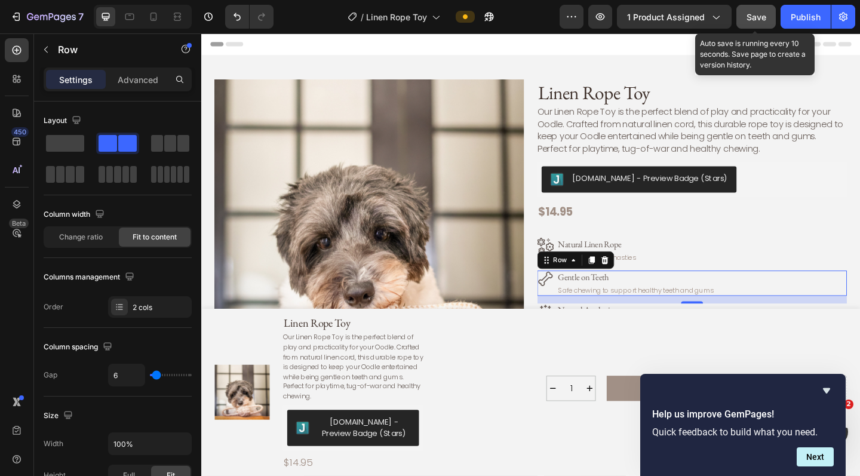
click at [639, 19] on span "Save" at bounding box center [757, 17] width 20 height 10
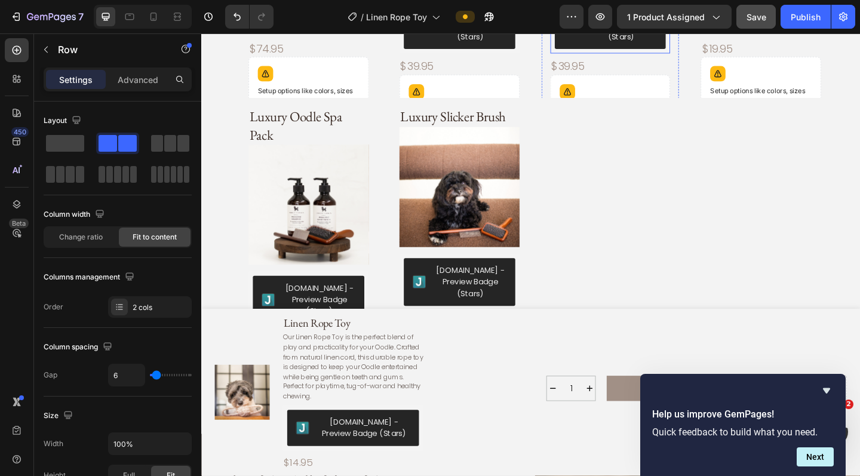
scroll to position [1284, 0]
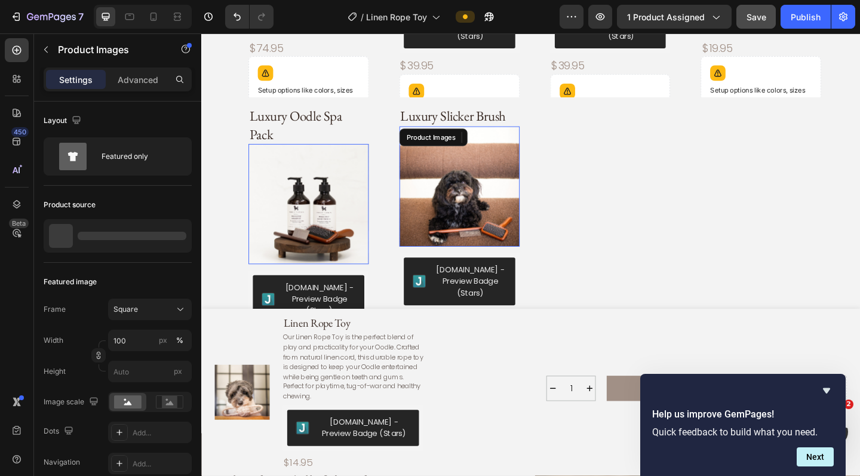
click at [481, 185] on img at bounding box center [482, 200] width 131 height 131
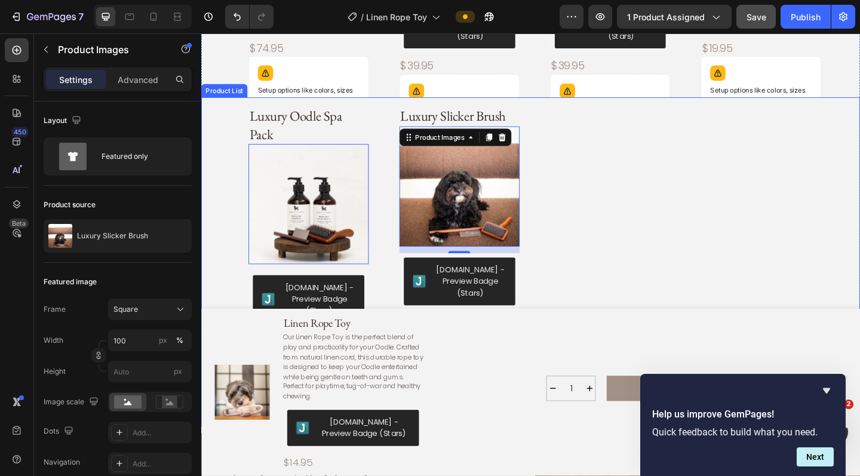
click at [639, 139] on div "Luxury Oodle Spa Pack Product Title Product Images 0 [DOMAIN_NAME] - Preview Ba…" at bounding box center [580, 342] width 675 height 479
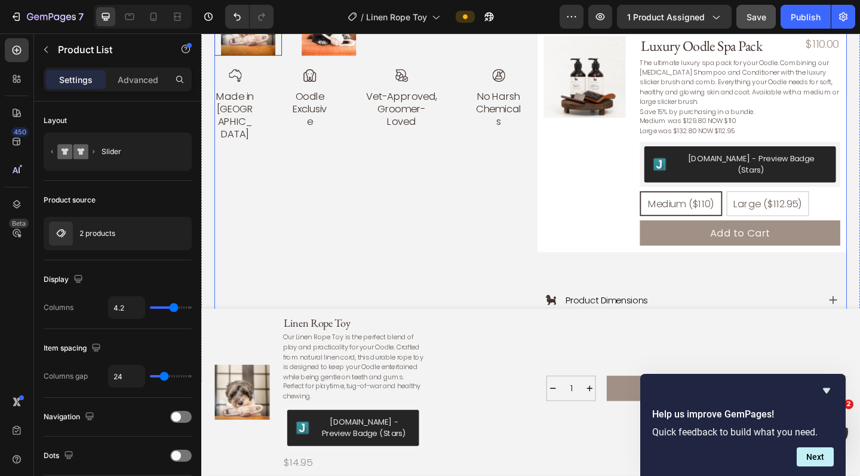
scroll to position [59, 0]
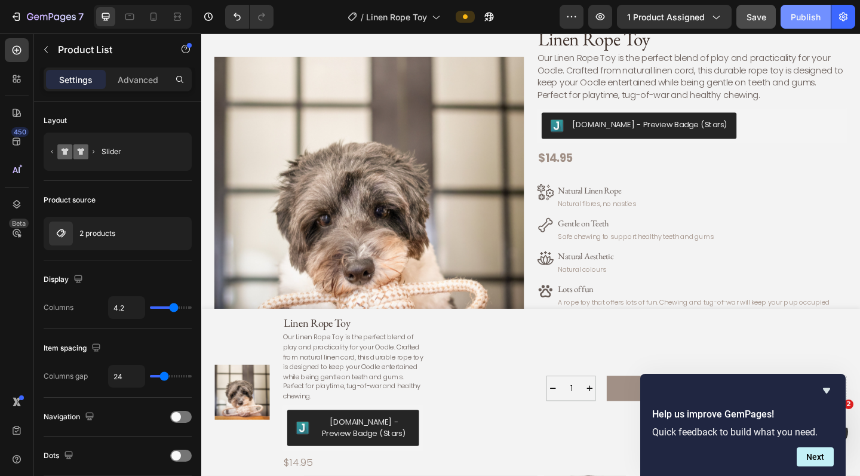
click at [639, 14] on div "Publish" at bounding box center [806, 17] width 30 height 13
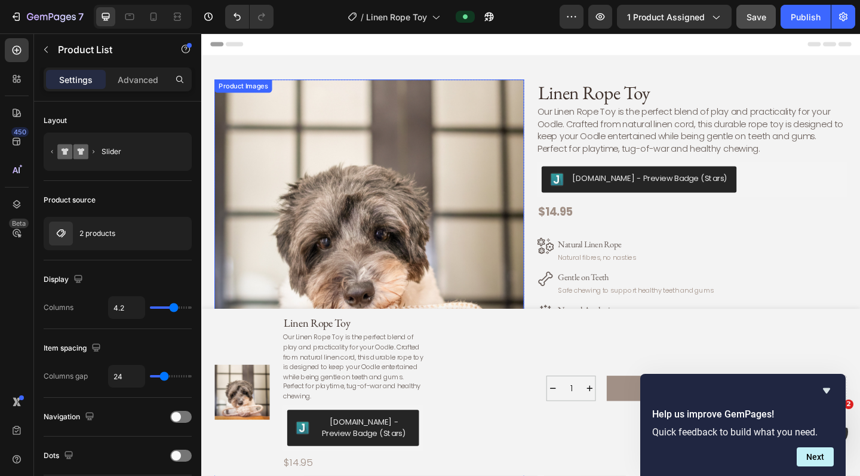
scroll to position [0, 0]
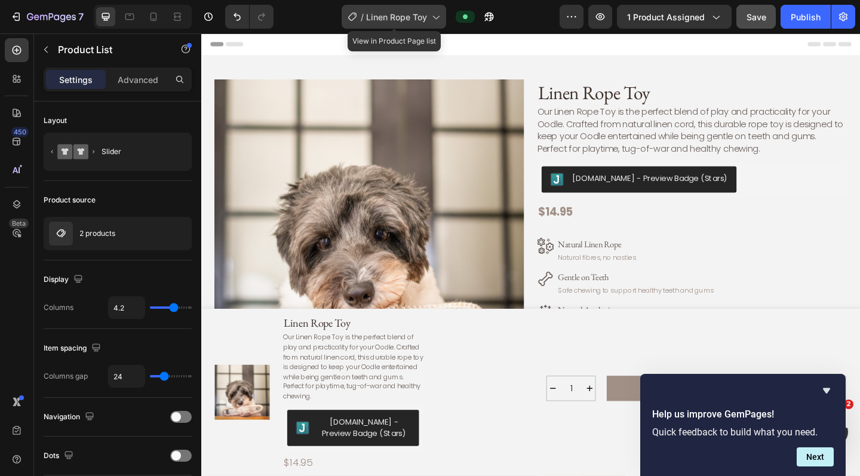
click at [436, 17] on icon at bounding box center [436, 18] width 7 height 4
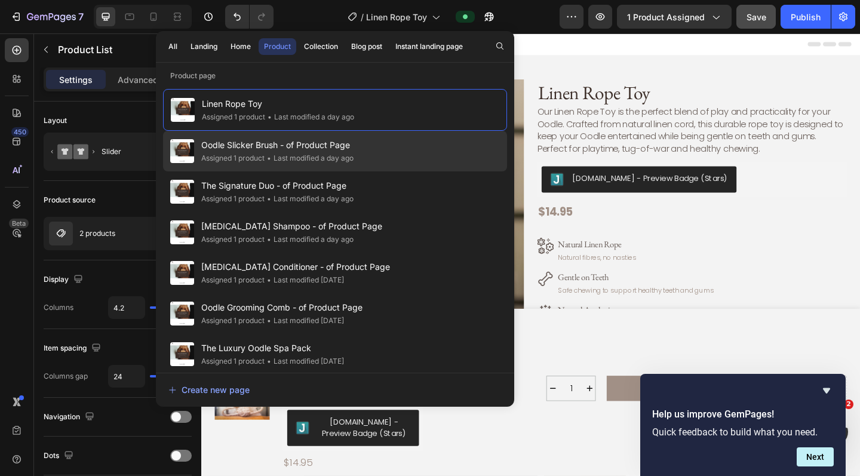
click at [327, 154] on div "• Last modified a day ago" at bounding box center [309, 158] width 89 height 12
